Goal: Find specific page/section: Find specific page/section

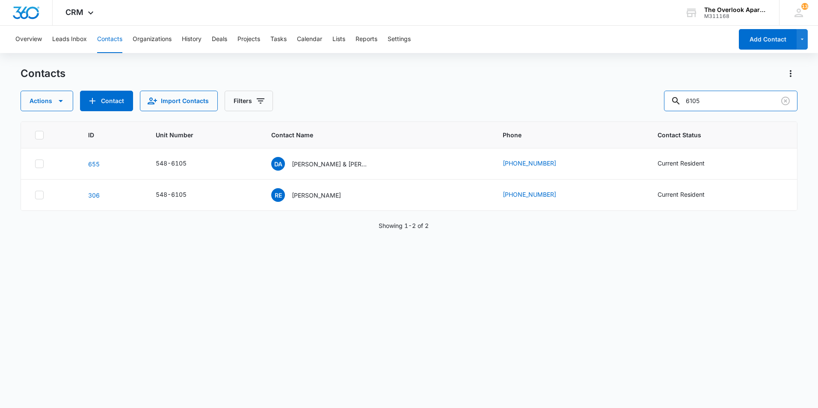
drag, startPoint x: 721, startPoint y: 103, endPoint x: 642, endPoint y: 104, distance: 78.8
click at [642, 104] on div "Actions Contact Import Contacts Filters 6105" at bounding box center [409, 101] width 777 height 21
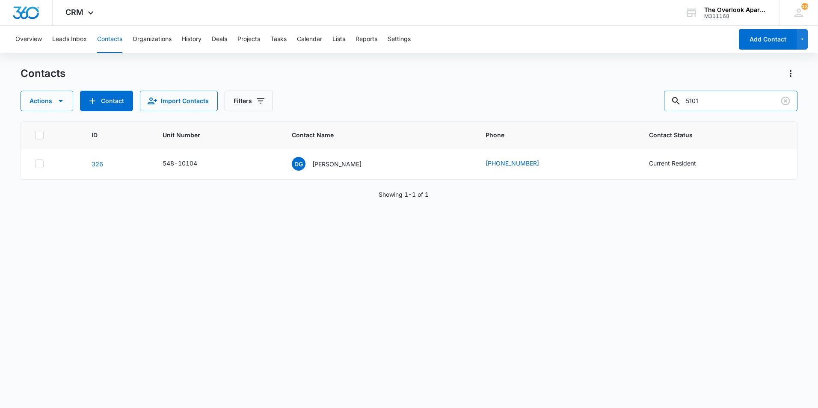
type input "5101"
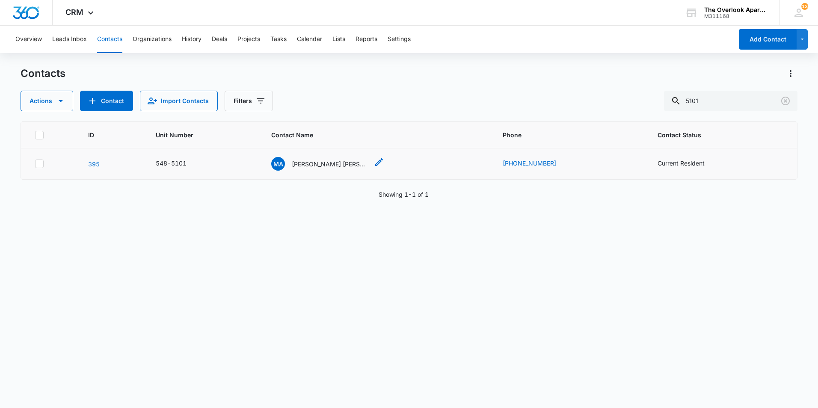
click at [377, 168] on div "Contact Name - Miguel Angel Castrejon Marban Jesus Garcia Gonzalez Javier Olver…" at bounding box center [379, 164] width 10 height 14
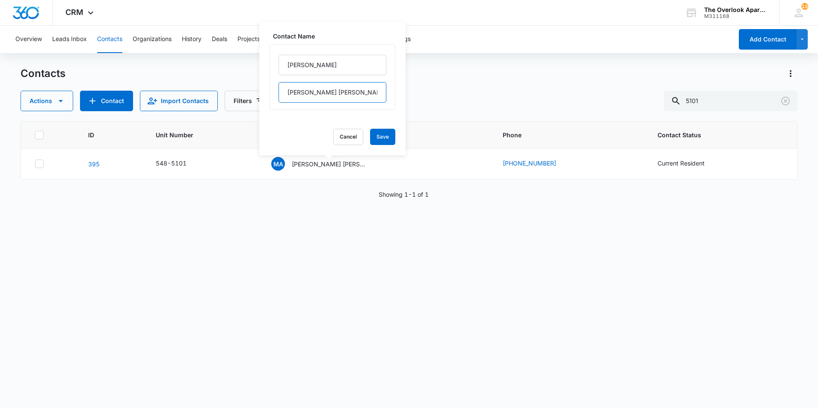
scroll to position [0, 173]
drag, startPoint x: 286, startPoint y: 92, endPoint x: 430, endPoint y: 95, distance: 144.3
click at [430, 95] on div "Contacts Actions Contact Import Contacts Filters 5101 ID Unit Number Contact Na…" at bounding box center [409, 237] width 777 height 341
click at [333, 164] on p "[PERSON_NAME] [PERSON_NAME] [PERSON_NAME] [PERSON_NAME] & [PERSON_NAME]" at bounding box center [330, 164] width 77 height 9
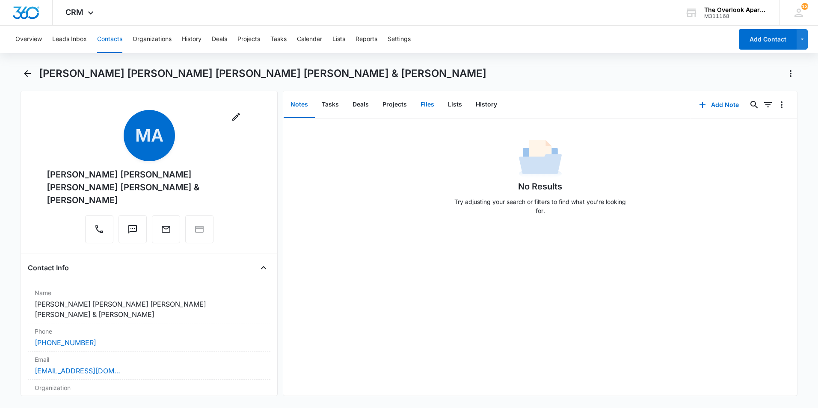
click at [434, 106] on button "Files" at bounding box center [427, 105] width 27 height 27
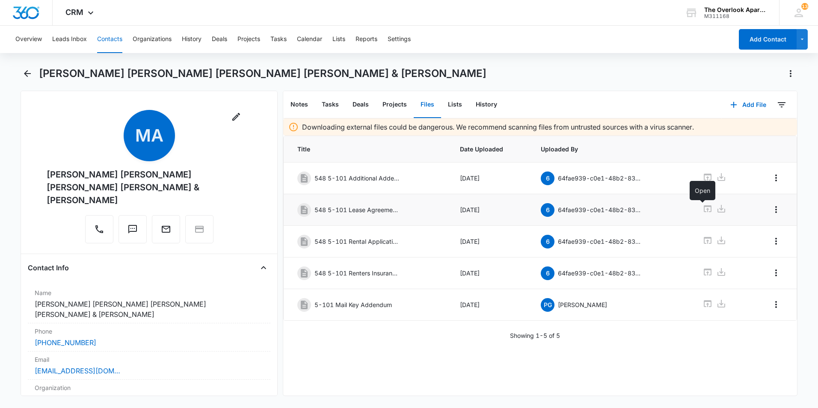
click at [704, 210] on icon at bounding box center [708, 208] width 8 height 7
click at [122, 36] on div "Overview Leads Inbox Contacts Organizations History Deals Projects Tasks Calend…" at bounding box center [371, 39] width 723 height 27
click at [123, 39] on div "Overview Leads Inbox Contacts Organizations History Deals Projects Tasks Calend…" at bounding box center [371, 39] width 723 height 27
click at [101, 39] on button "Contacts" at bounding box center [109, 39] width 25 height 27
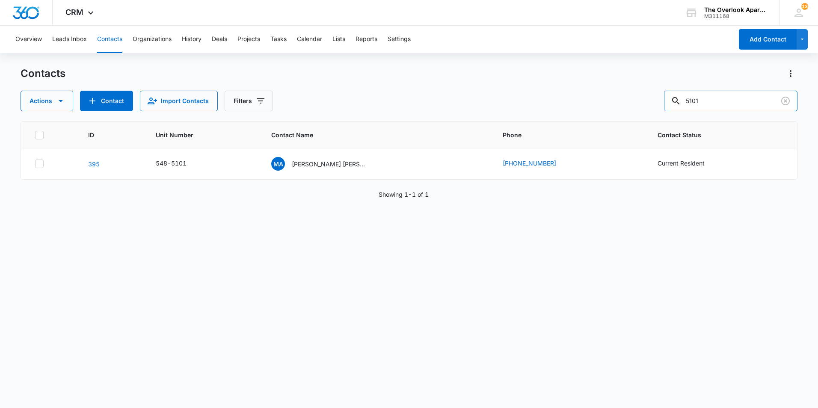
drag, startPoint x: 728, startPoint y: 99, endPoint x: 619, endPoint y: 104, distance: 109.3
click at [625, 105] on div "Actions Contact Import Contacts Filters 5101" at bounding box center [409, 101] width 777 height 21
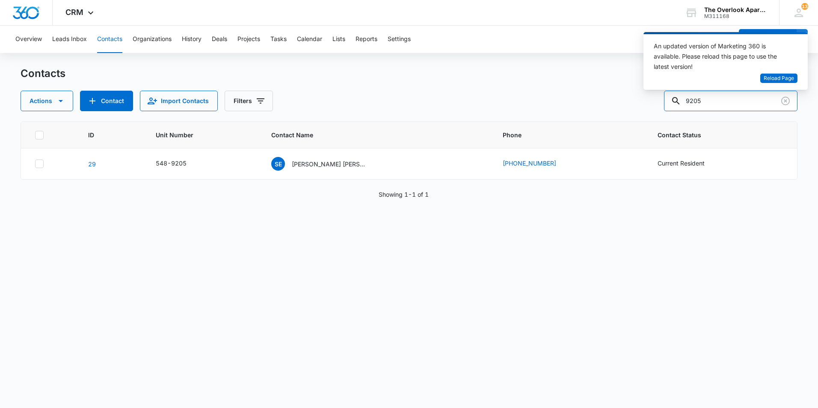
drag, startPoint x: 726, startPoint y: 98, endPoint x: 619, endPoint y: 111, distance: 107.4
click at [619, 111] on div "Actions Contact Import Contacts Filters 9205" at bounding box center [409, 101] width 777 height 21
type input "1306"
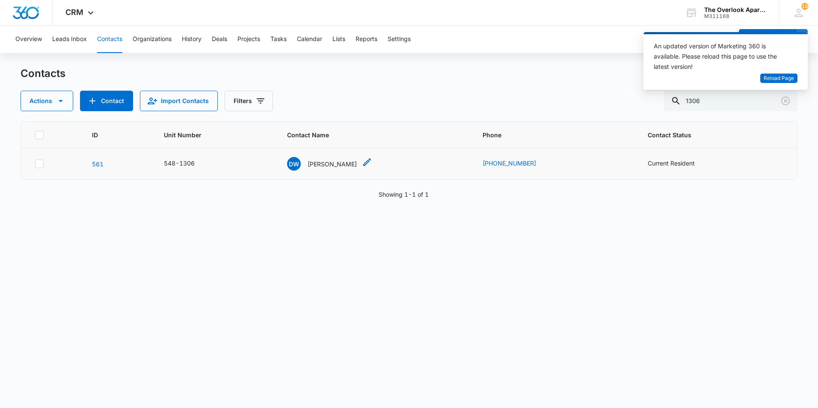
click at [366, 162] on icon "Contact Name - Desiree Woody - Select to Edit Field" at bounding box center [367, 162] width 8 height 8
drag, startPoint x: 327, startPoint y: 67, endPoint x: 261, endPoint y: 62, distance: 65.6
click at [261, 62] on div "Overview Leads Inbox Contacts Organizations History Deals Projects Tasks Calend…" at bounding box center [409, 217] width 818 height 382
drag, startPoint x: 315, startPoint y: 65, endPoint x: 291, endPoint y: 66, distance: 24.4
click at [291, 66] on input "[PERSON_NAME]" at bounding box center [336, 65] width 108 height 21
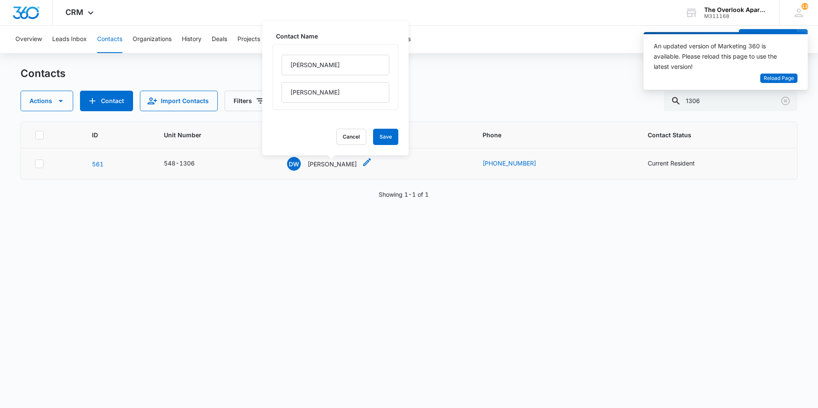
click at [341, 164] on p "[PERSON_NAME]" at bounding box center [332, 164] width 49 height 9
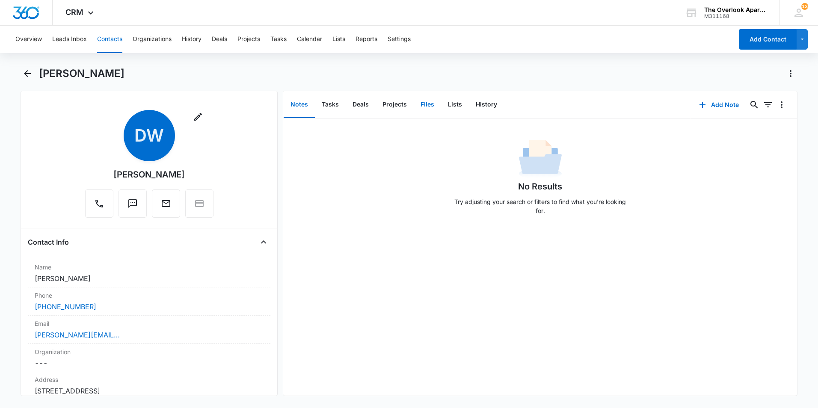
click at [430, 106] on button "Files" at bounding box center [427, 105] width 27 height 27
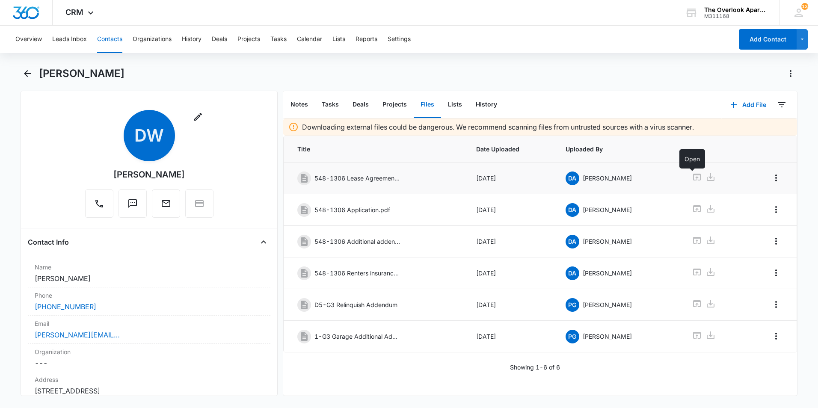
click at [693, 178] on icon at bounding box center [697, 177] width 10 height 10
click at [693, 335] on icon at bounding box center [697, 335] width 8 height 7
